Goal: Task Accomplishment & Management: Complete application form

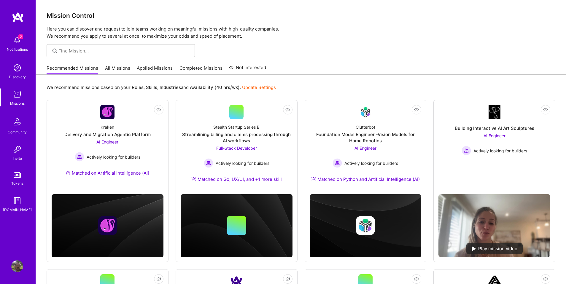
click at [14, 35] on img at bounding box center [17, 40] width 12 height 12
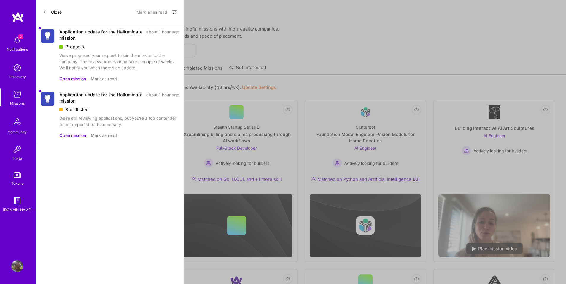
click at [149, 9] on button "Mark all as read" at bounding box center [152, 11] width 31 height 9
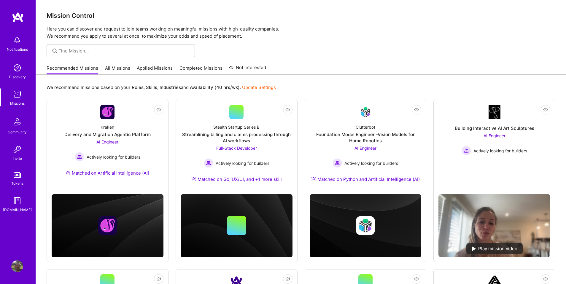
click at [163, 67] on link "Applied Missions" at bounding box center [155, 70] width 36 height 10
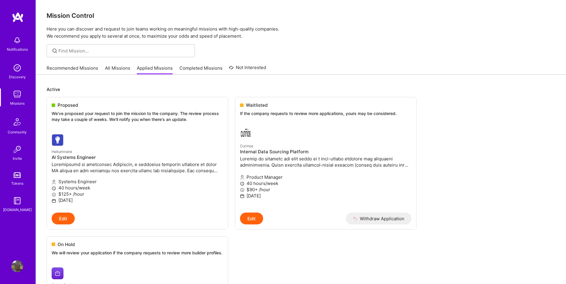
click at [182, 67] on link "Completed Missions" at bounding box center [201, 70] width 43 height 10
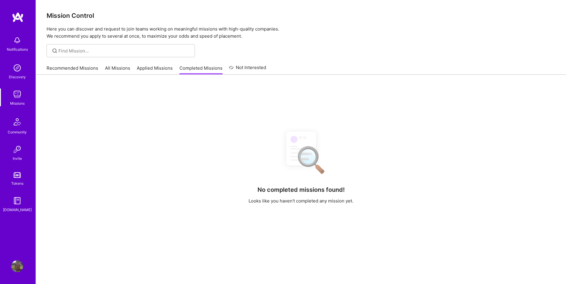
click at [113, 70] on link "All Missions" at bounding box center [117, 70] width 25 height 10
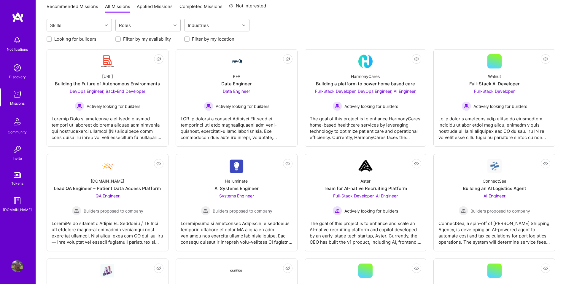
scroll to position [63, 0]
click at [63, 36] on label "Looking for builders" at bounding box center [75, 39] width 42 height 6
click at [52, 37] on input "Looking for builders" at bounding box center [50, 39] width 4 height 4
checkbox input "true"
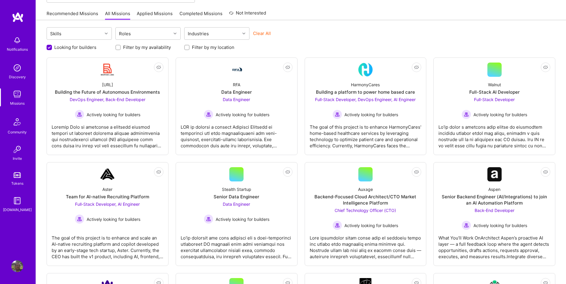
scroll to position [0, 0]
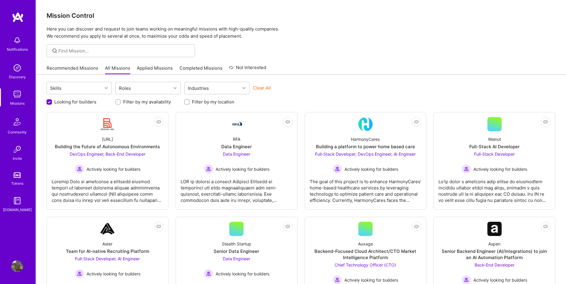
click at [147, 70] on link "Applied Missions" at bounding box center [155, 70] width 36 height 10
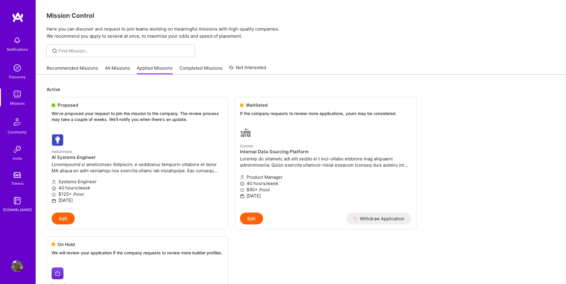
click at [336, 33] on p "Here you can discover and request to join teams working on meaningful missions …" at bounding box center [301, 33] width 509 height 14
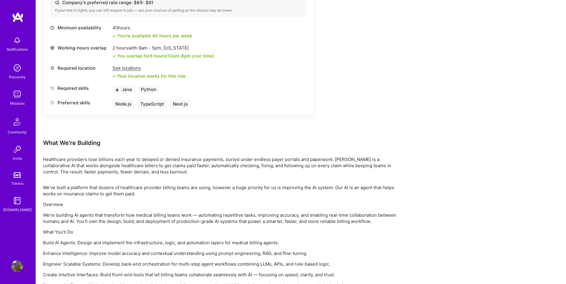
scroll to position [307, 0]
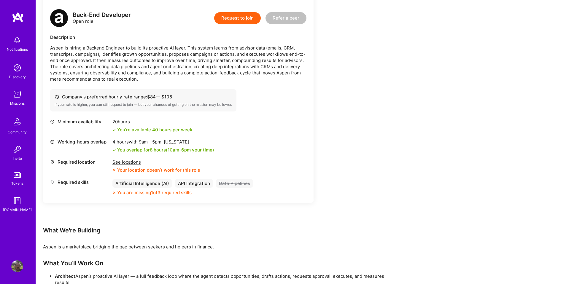
scroll to position [235, 0]
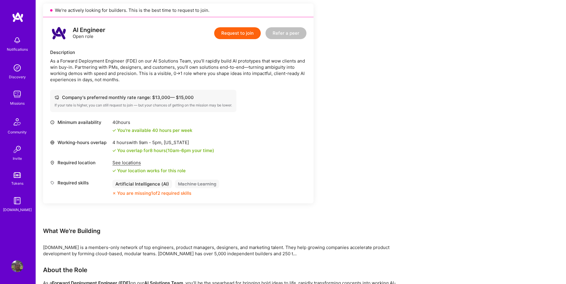
scroll to position [135, 0]
click at [296, 157] on div "Minimum availability 40 hours You're available 40 hours per week Working-hours …" at bounding box center [178, 158] width 256 height 77
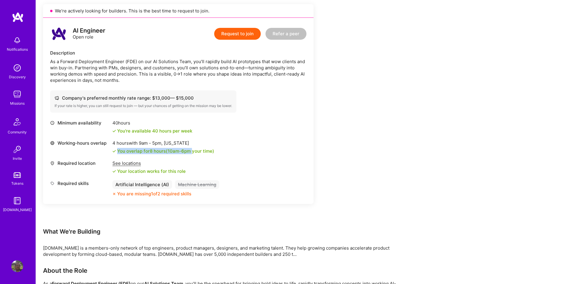
click at [296, 157] on div "Minimum availability 40 hours You're available 40 hours per week Working-hours …" at bounding box center [178, 158] width 256 height 77
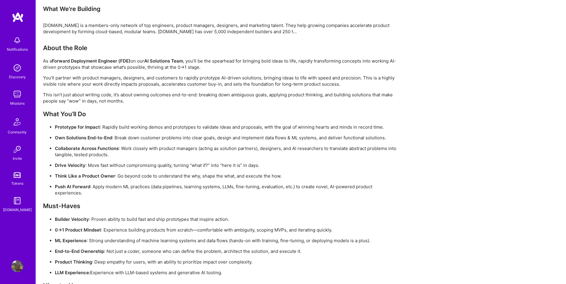
scroll to position [356, 0]
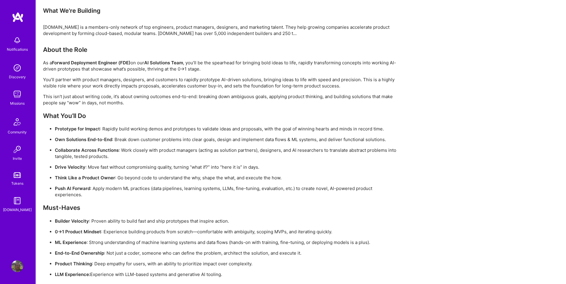
click at [296, 157] on p "Collaborate Across Functions : Work closely with product managers (acting as so…" at bounding box center [227, 153] width 344 height 12
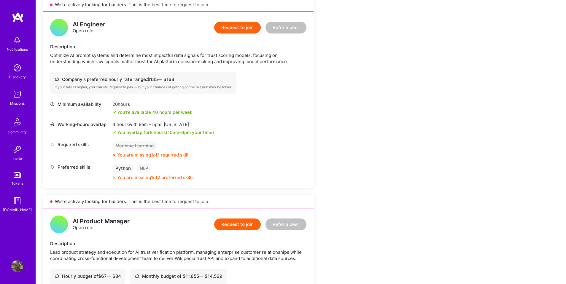
scroll to position [140, 0]
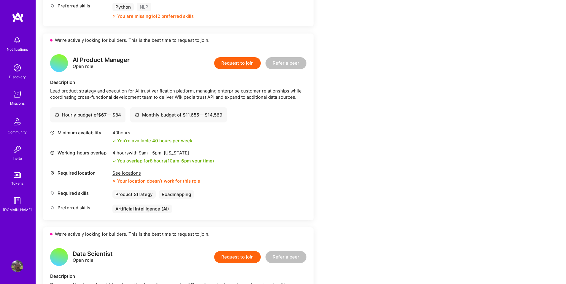
scroll to position [302, 0]
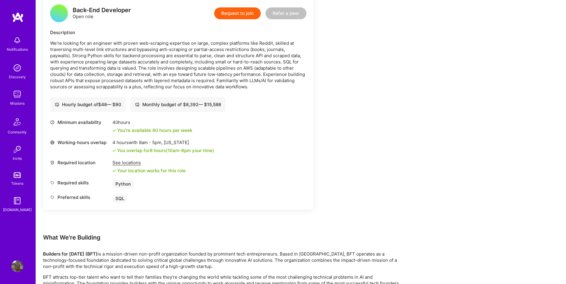
scroll to position [755, 0]
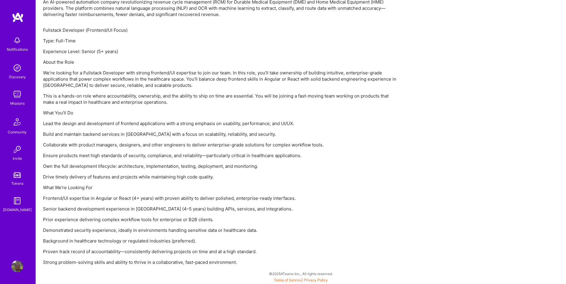
scroll to position [398, 0]
click at [373, 118] on div "Fullstack Developer (Frontend/UI Focus) Type: Full-Time Experience Level: Senio…" at bounding box center [221, 147] width 356 height 239
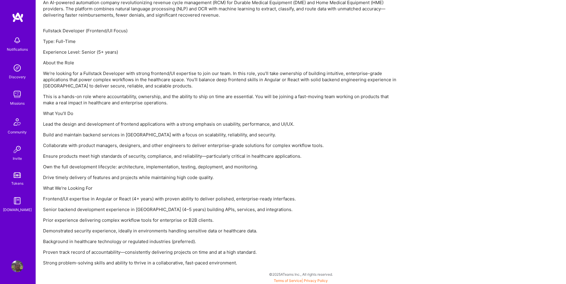
click at [373, 118] on div "Fullstack Developer (Frontend/UI Focus) Type: Full-Time Experience Level: Senio…" at bounding box center [221, 147] width 356 height 239
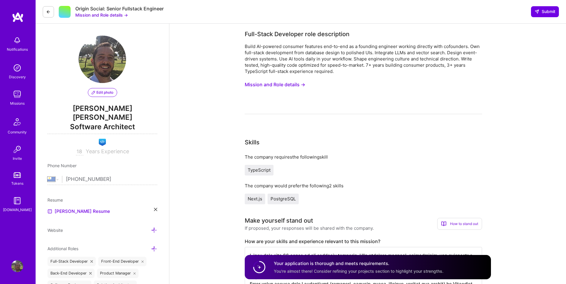
select select "UY"
click at [47, 17] on button at bounding box center [48, 11] width 11 height 11
click at [106, 16] on button "Mission and Role details →" at bounding box center [101, 15] width 53 height 6
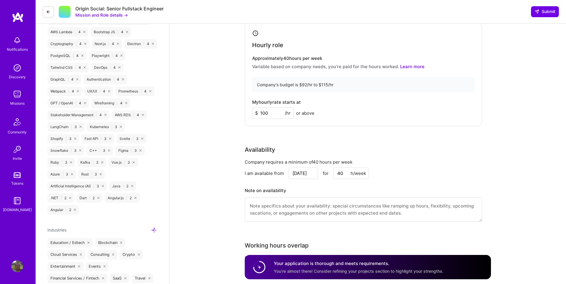
scroll to position [609, 0]
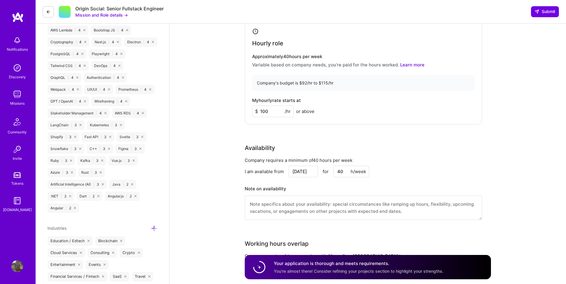
click at [232, 111] on div "Full-Stack Developer role description Build AI-powered consumer features end-to…" at bounding box center [367, 120] width 397 height 1411
